Goal: Task Accomplishment & Management: Manage account settings

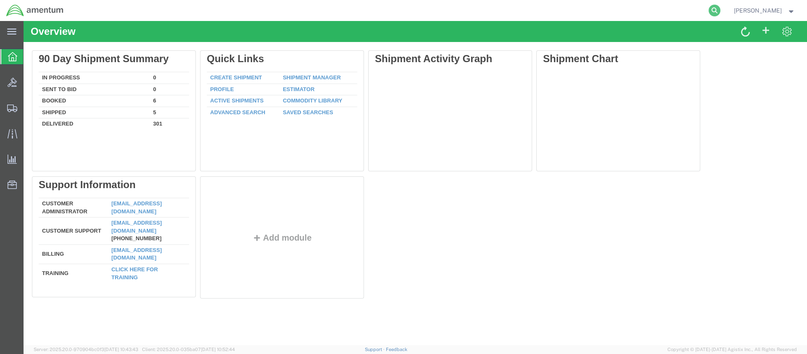
click at [720, 10] on icon at bounding box center [715, 11] width 12 height 12
click at [502, 13] on input "search" at bounding box center [581, 10] width 256 height 20
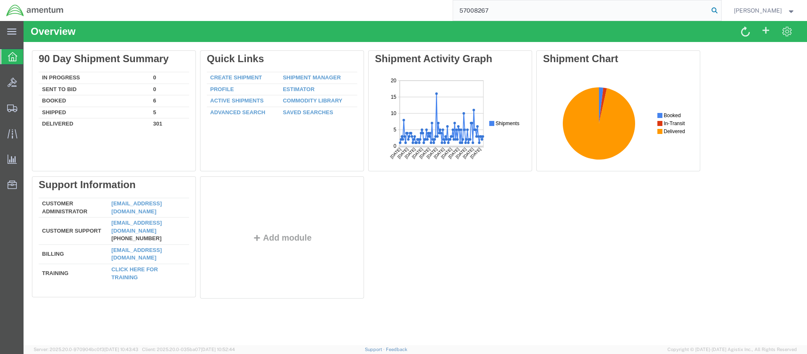
type input "57008267"
click at [720, 9] on icon at bounding box center [715, 11] width 12 height 12
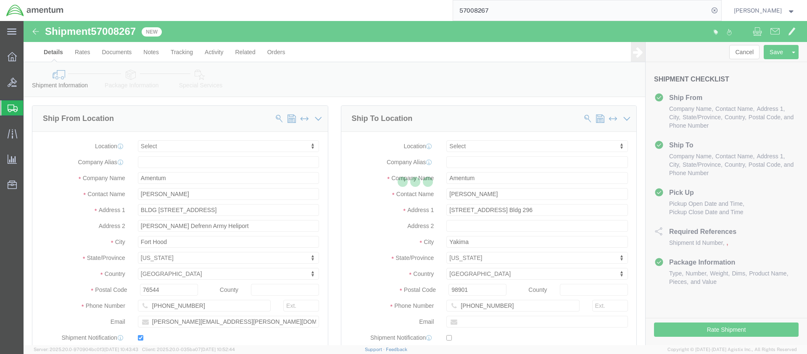
select select
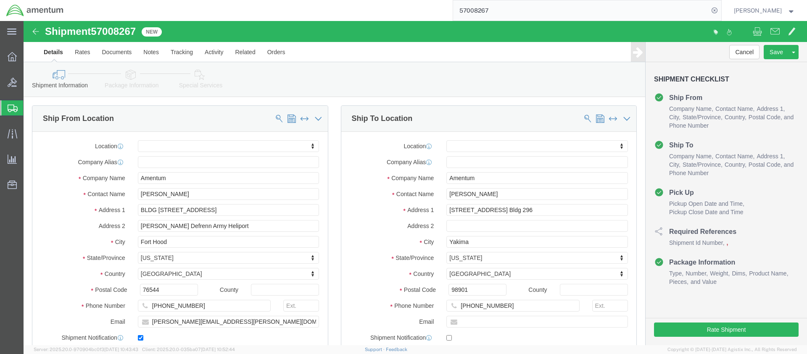
click button "Continue"
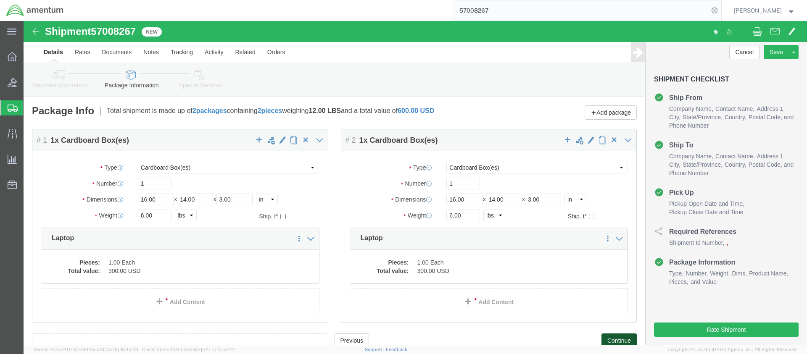
scroll to position [9, 0]
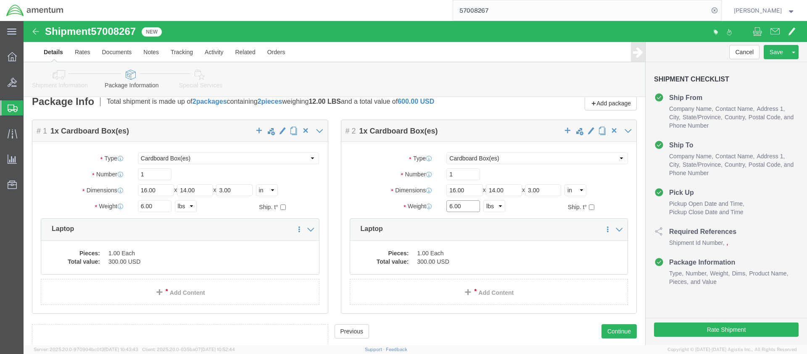
drag, startPoint x: 440, startPoint y: 186, endPoint x: 417, endPoint y: 185, distance: 22.7
click div "6.00 Select kgs lbs"
type input "4.0"
click p "Laptop"
click dd "1.00 Each"
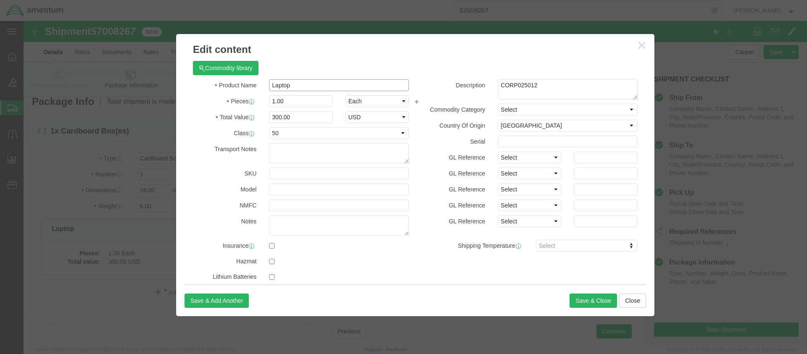
drag, startPoint x: 264, startPoint y: 62, endPoint x: 232, endPoint y: 61, distance: 32.8
click div "Product Name Laptop"
type input "[GEOGRAPHIC_DATA]"
drag, startPoint x: 268, startPoint y: 97, endPoint x: 245, endPoint y: 96, distance: 23.2
click input "300.00"
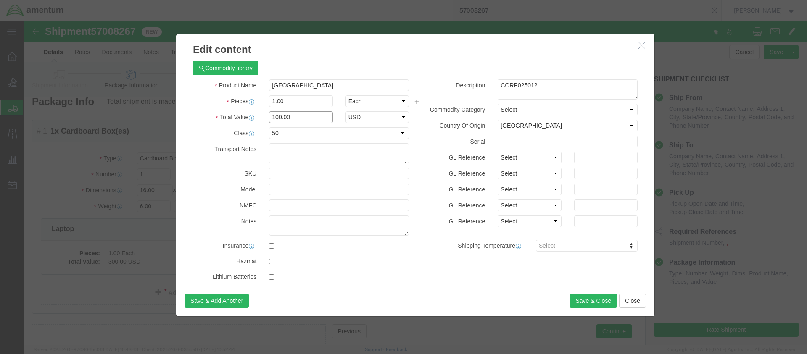
type input "100.00"
drag, startPoint x: 512, startPoint y: 63, endPoint x: 457, endPoint y: 63, distance: 54.2
click div "Description CORP025012"
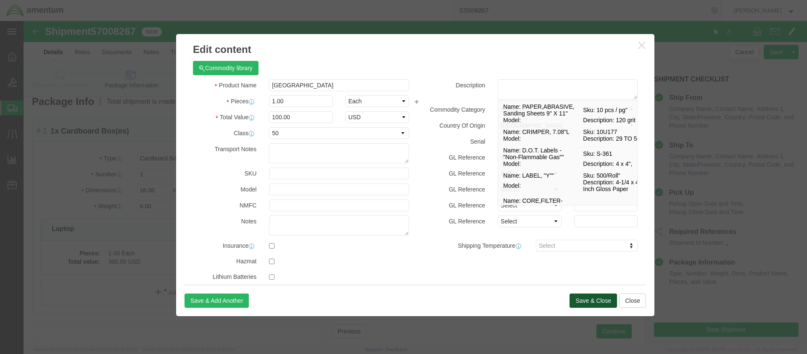
click button "Save & Close"
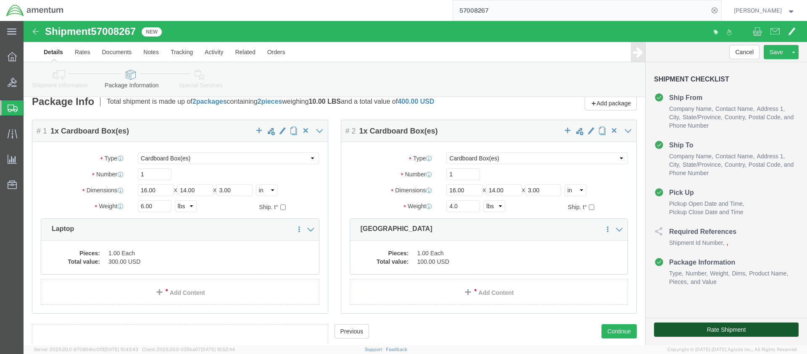
click button "Rate Shipment"
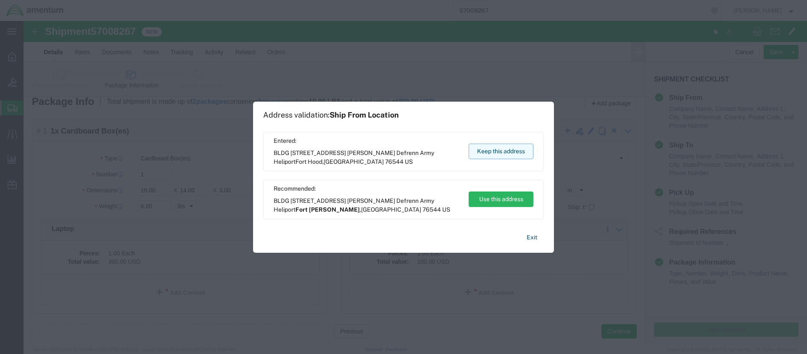
click at [487, 149] on button "Keep this address" at bounding box center [501, 152] width 65 height 16
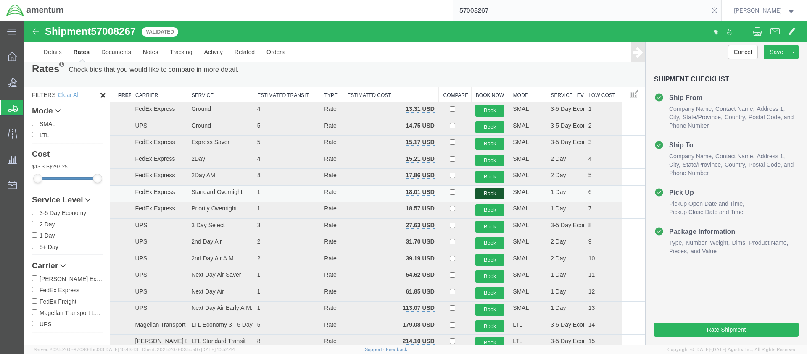
click at [487, 192] on button "Book" at bounding box center [489, 194] width 29 height 12
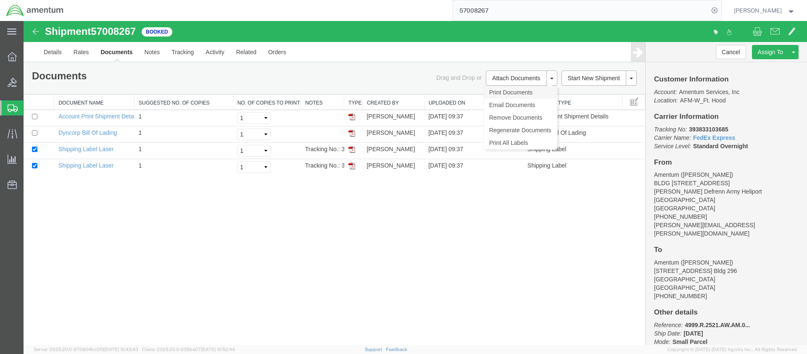
click at [502, 92] on link "Print Documents" at bounding box center [520, 92] width 73 height 13
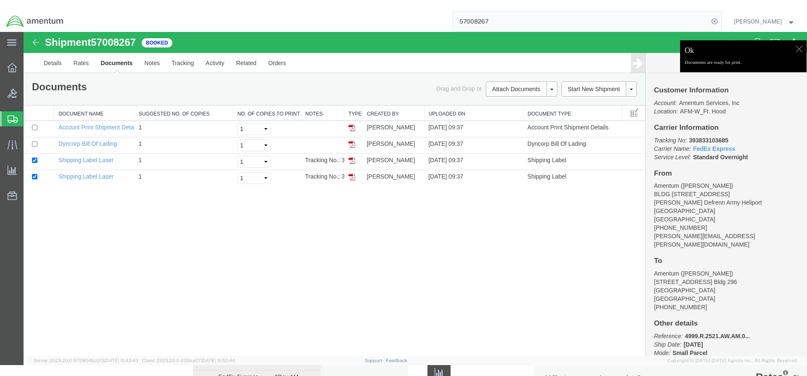
scroll to position [0, 0]
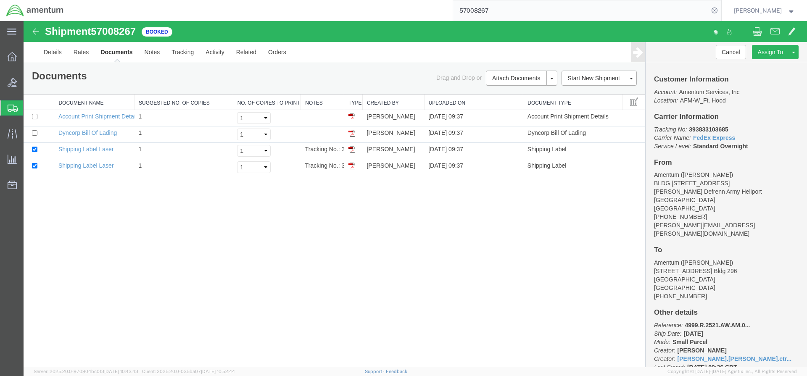
click at [0, 0] on span "Create Shipment" at bounding box center [0, 0] width 0 height 0
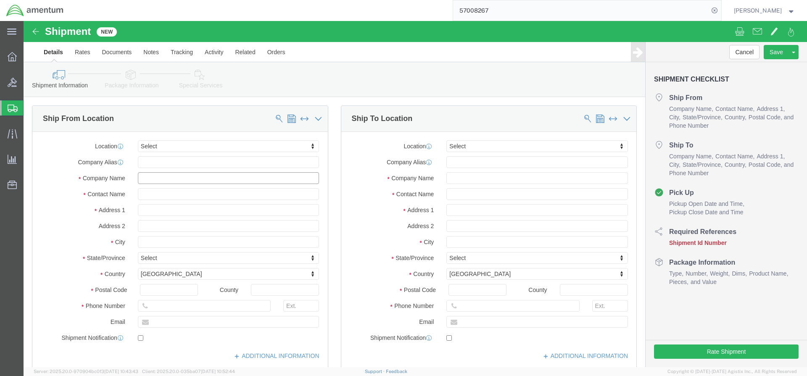
click input "text"
type input "[PERSON_NAME]"
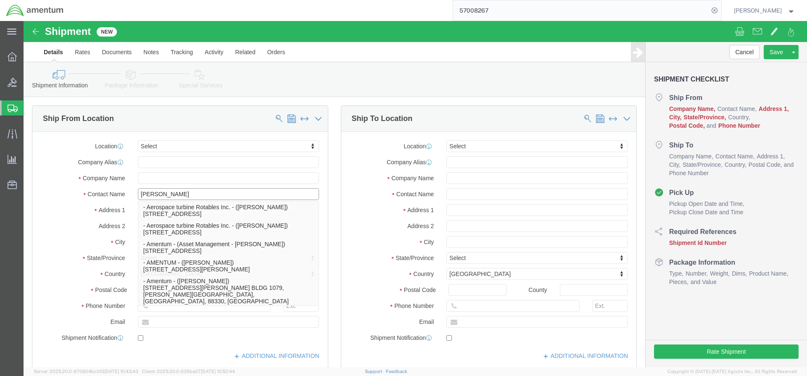
click p "- Amentum - ([PERSON_NAME]***) BLDG [STREET_ADDRESS][PERSON_NAME] Defrenn Army …"
select select "[GEOGRAPHIC_DATA]"
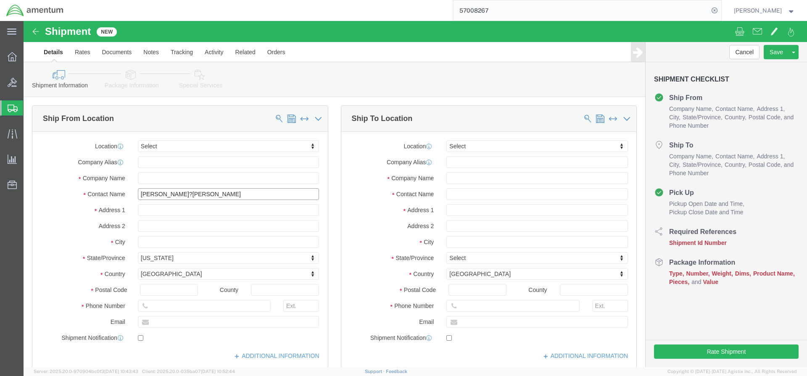
type input "[PERSON_NAME]?[PERSON_NAME]"
click input "text"
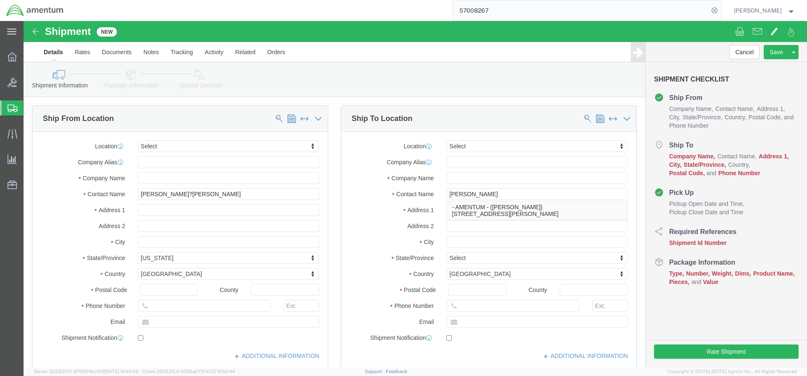
click div "Location Select Select My Profile Location [PHONE_NUMBER] [PHONE_NUMBER] [PHONE…"
click input "[PERSON_NAME]"
type input "[PERSON_NAME]/Site Manager"
click input "text"
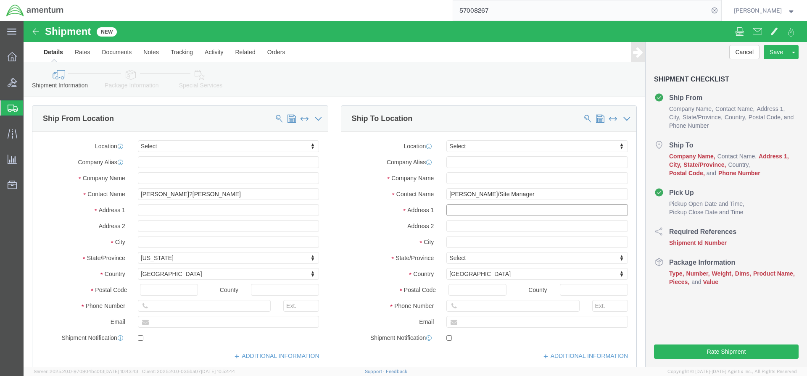
paste input "Bldg [STREET_ADDRESS][PERSON_NAME][PERSON_NAME]"
type input "Bldg [STREET_ADDRESS][PERSON_NAME][PERSON_NAME]"
click input "text"
paste input "[PERSON_NAME] Army Airfield"
click input "[PERSON_NAME] Army Airfield"
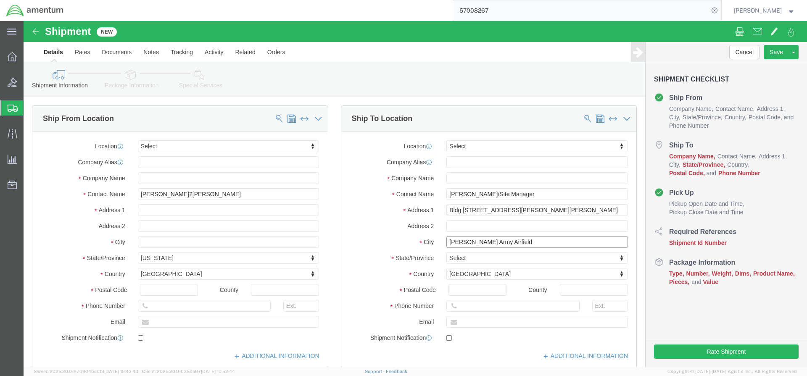
paste input "[PERSON_NAME] Army Airfield"
drag, startPoint x: 540, startPoint y: 222, endPoint x: 480, endPoint y: 218, distance: 59.4
click input "[PERSON_NAME] Army AirfieldWheeler Army Airfield"
type input "[PERSON_NAME] Army Airfield"
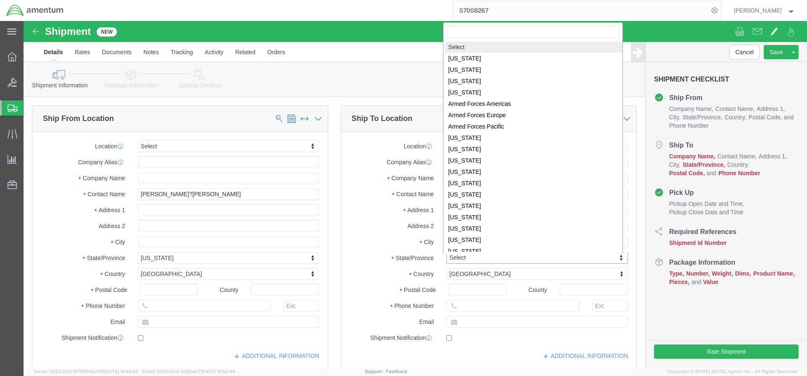
click body "Shipment New Details Rates Documents Notes Tracking Activity Related Orders Can…"
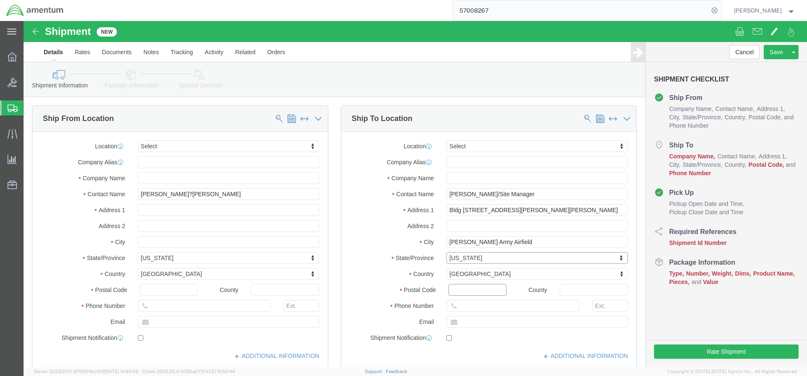
click input "Postal Code"
type input "96854"
click input "text"
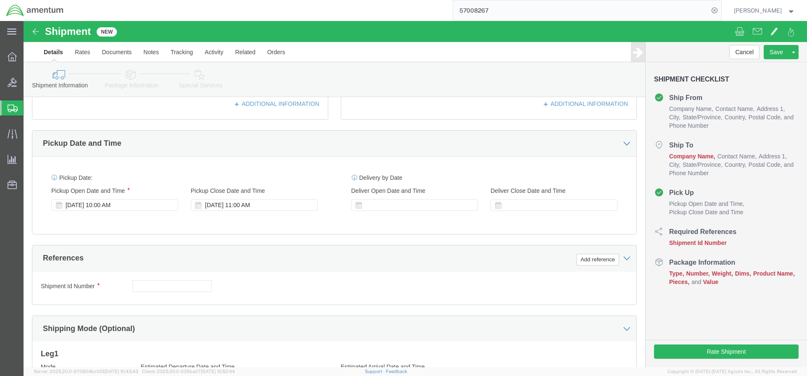
type input "[PHONE_NUMBER]"
click input "text"
paste input "4999.R.2521.AK.AS.0A.[GEOGRAPHIC_DATA]00"
type input "4999.R.2521.AK.AS.0A.[GEOGRAPHIC_DATA]00"
click button "Continue"
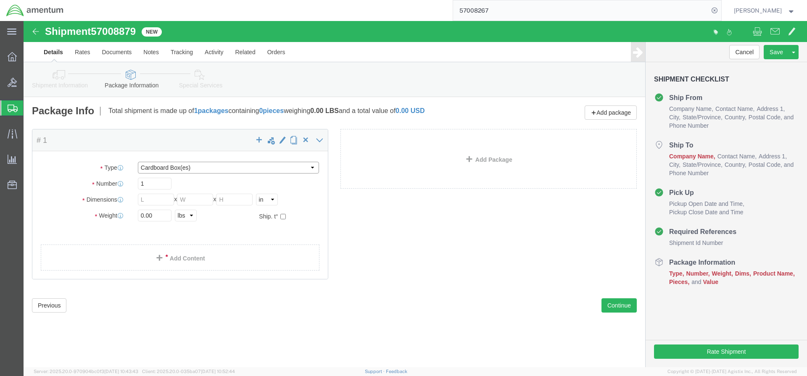
select select "PAK"
type input "10.25"
type input "12.75"
type input "1.00"
drag, startPoint x: 130, startPoint y: 195, endPoint x: 112, endPoint y: 193, distance: 18.2
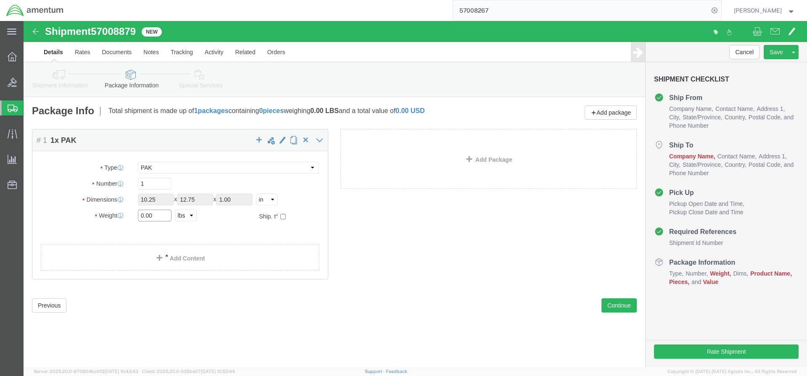
click div "0.00 Select kgs lbs"
type input "1"
click link "Add Content"
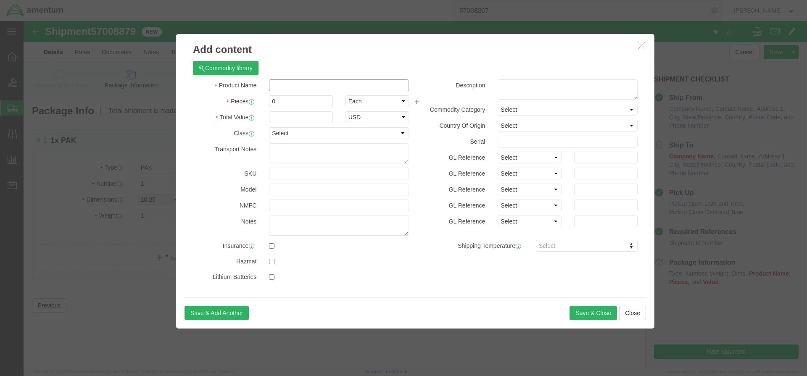
click input "text"
type input "Awards"
type input "2"
click input "text"
type input "2.00"
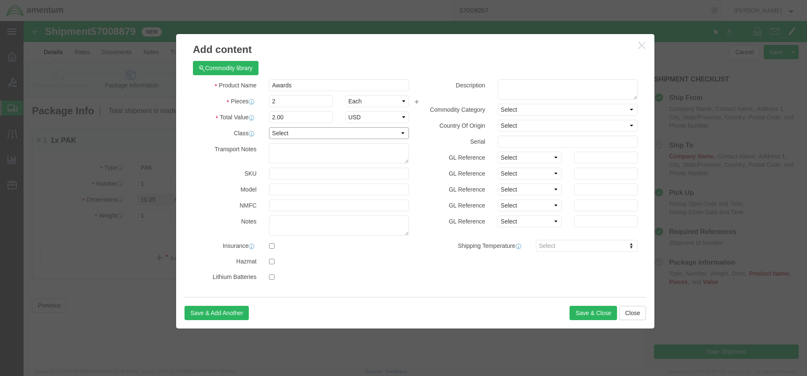
select select "50"
drag, startPoint x: 272, startPoint y: 64, endPoint x: 243, endPoint y: 63, distance: 29.4
click div "Awards Awa"
click textarea
paste textarea "Awards"
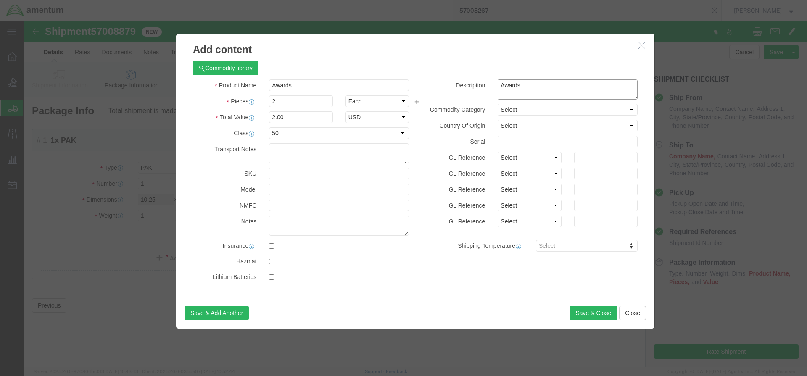
type textarea "Awards"
click label "Serial"
select select "US"
click button "Save & Close"
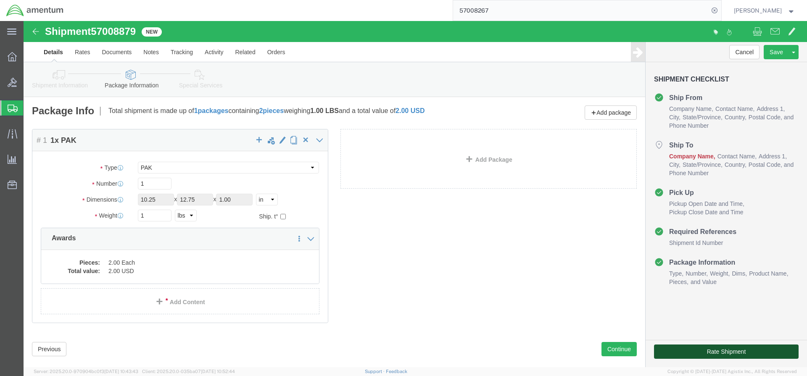
click button "Rate Shipment"
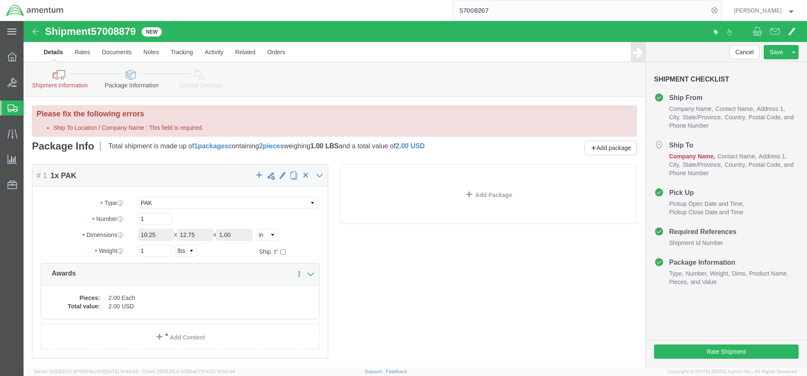
click icon
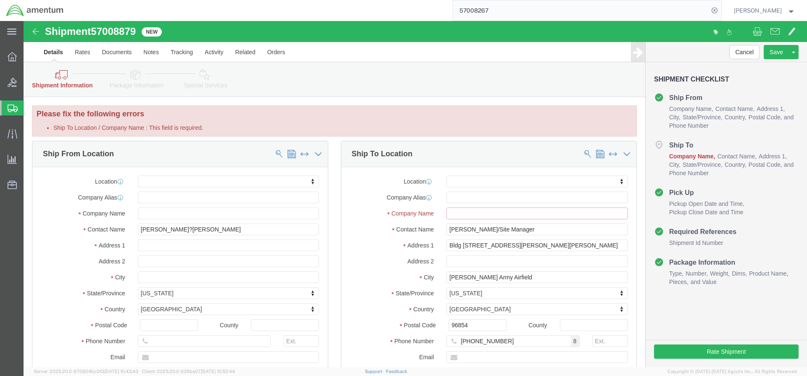
click input "Ship To Location / Company Name : This field is required."
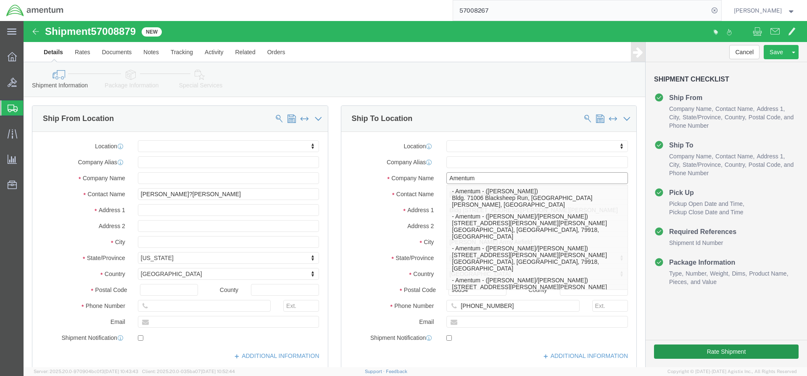
type input "Amentum"
click button "Rate Shipment"
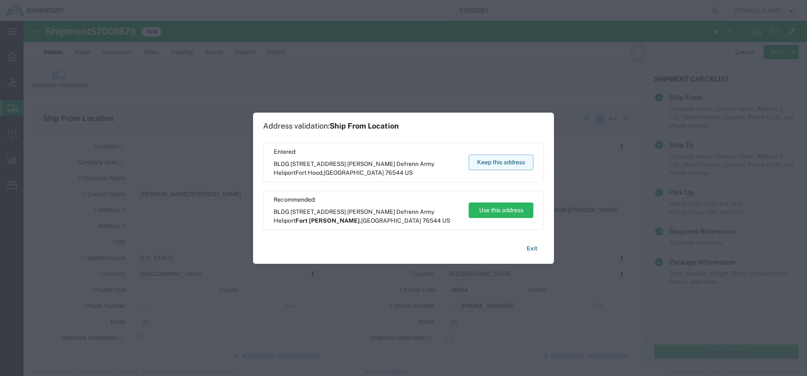
click at [491, 161] on button "Keep this address" at bounding box center [501, 163] width 65 height 16
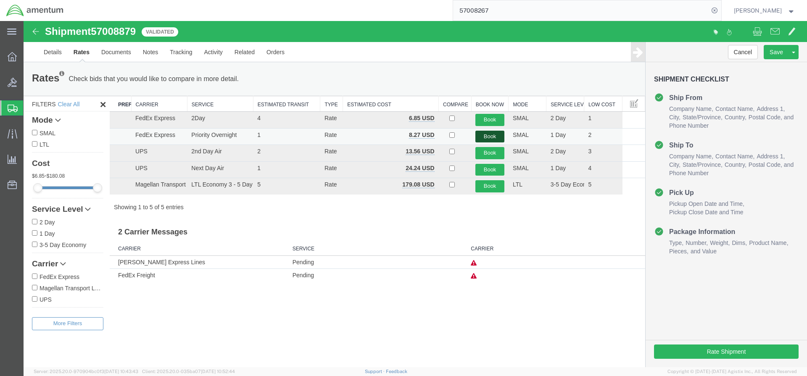
click at [491, 134] on button "Book" at bounding box center [489, 137] width 29 height 12
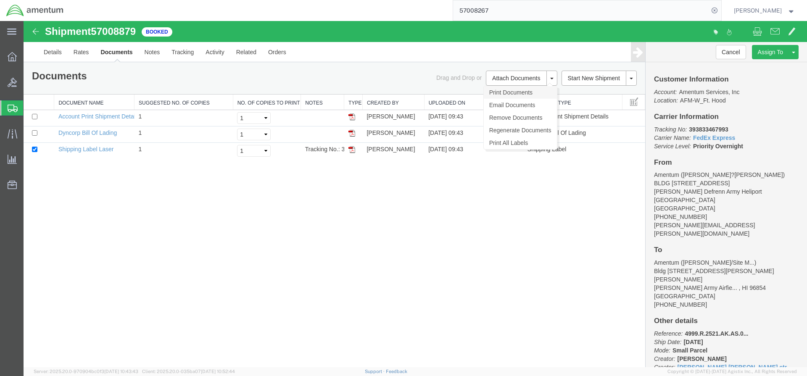
click at [502, 92] on link "Print Documents" at bounding box center [520, 92] width 73 height 13
click at [234, 221] on div "Shipment 57008879 3 of 3 Booked Details Rates Documents Notes Tracking Activity…" at bounding box center [416, 194] width 784 height 346
click at [0, 0] on span "Create Shipment" at bounding box center [0, 0] width 0 height 0
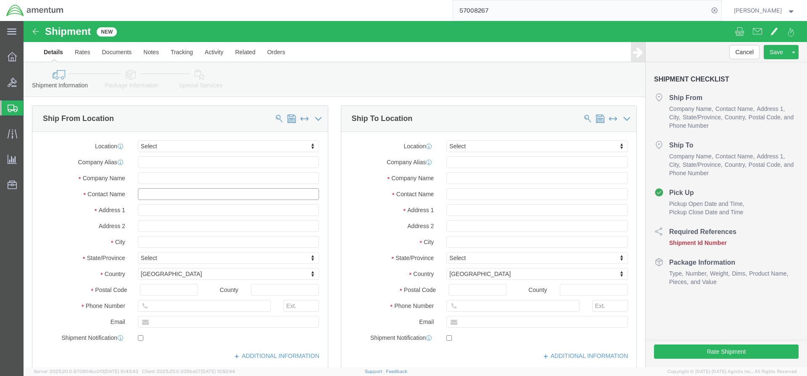
click input "text"
type input "[PERSON_NAME]"
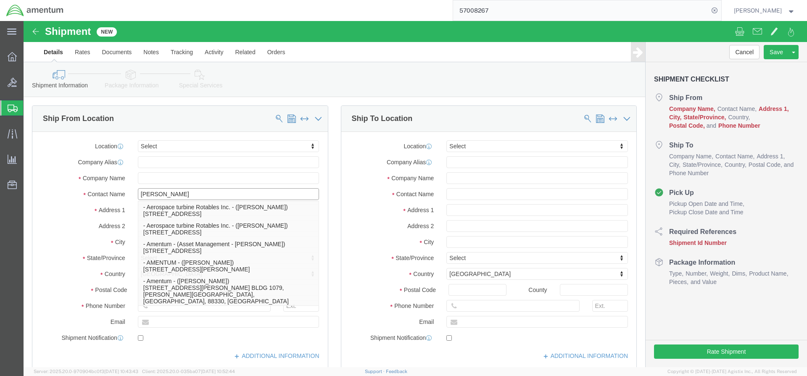
click p "- Amentum - ([PERSON_NAME]***) BLDG [STREET_ADDRESS][PERSON_NAME] Defrenn Army …"
select select "[GEOGRAPHIC_DATA]"
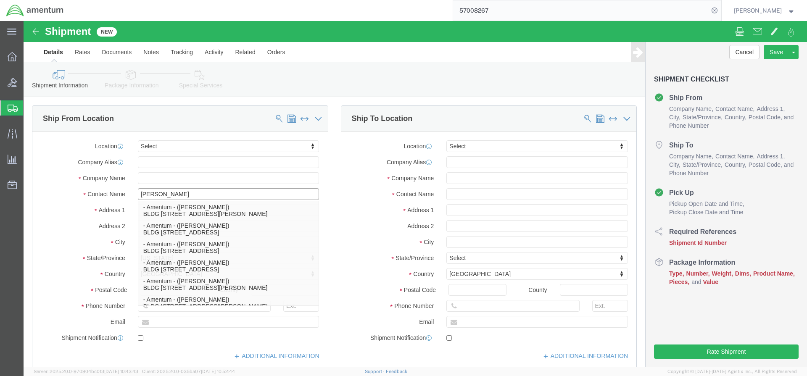
type input "[PERSON_NAME]"
click input "text"
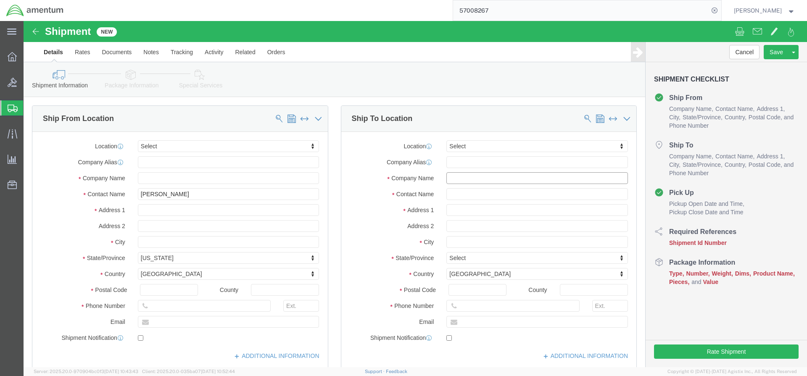
click input "text"
type input "Red"
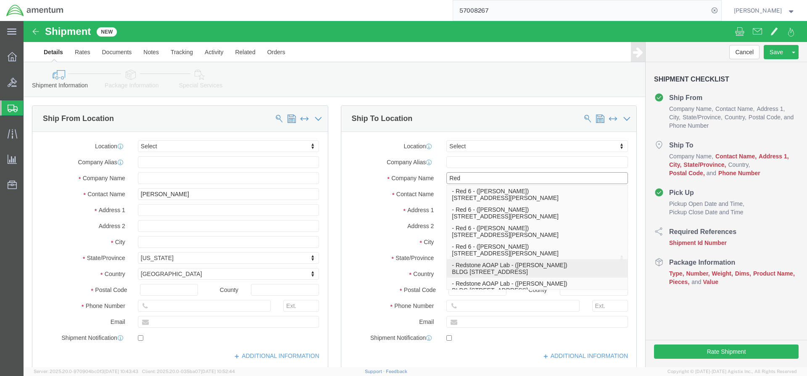
click p "- Redstone AOAP Lab - ([PERSON_NAME]) BLDG [STREET_ADDRESS]"
select select "AL"
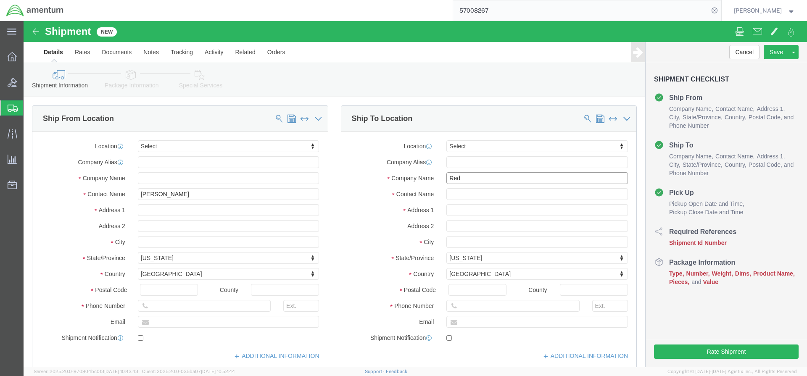
type input "Redstone AOAP Lab"
drag, startPoint x: 478, startPoint y: 286, endPoint x: 434, endPoint y: 282, distance: 43.9
click input "text"
type input "502 944-"
